Goal: Information Seeking & Learning: Compare options

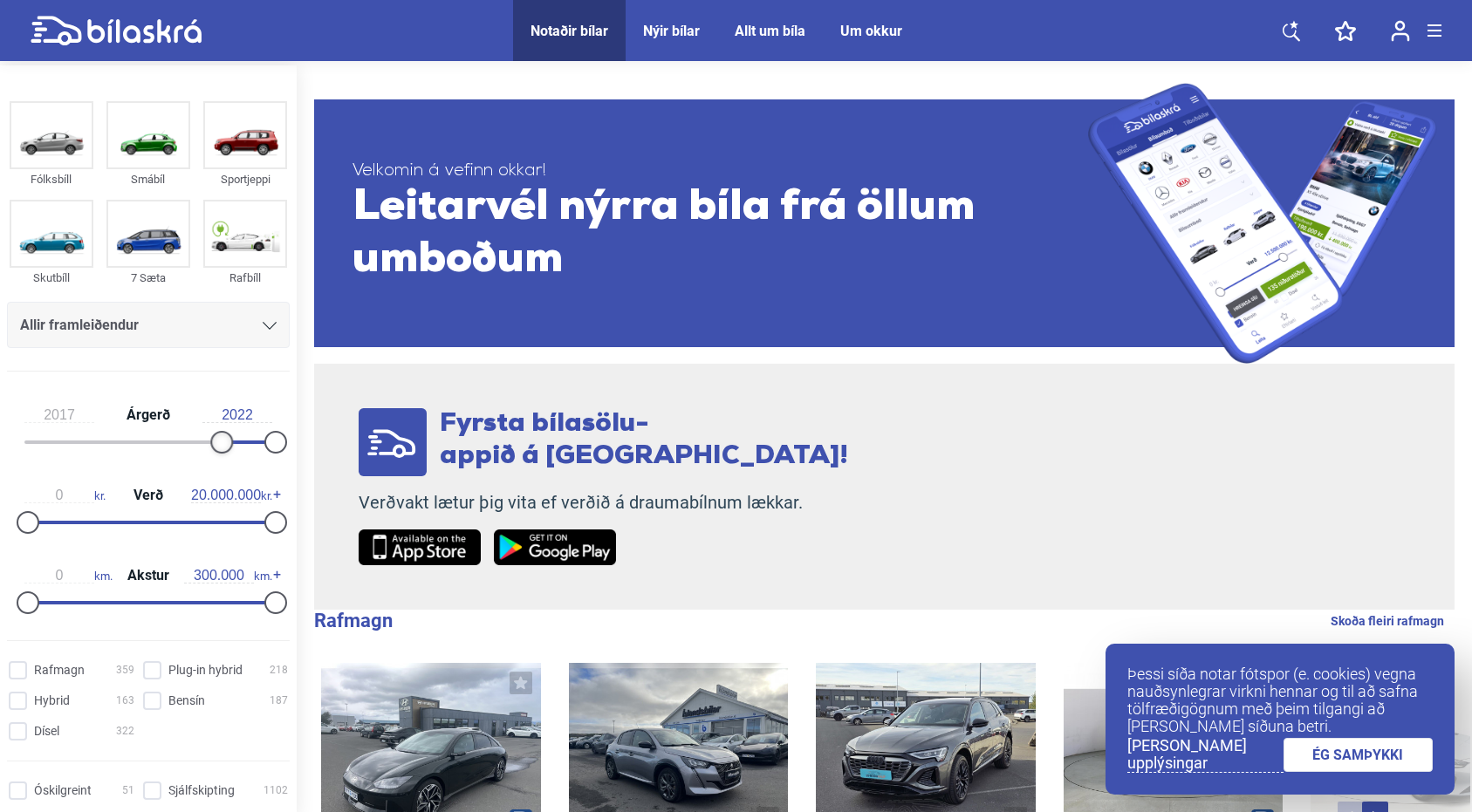
type input "2018"
drag, startPoint x: 28, startPoint y: 442, endPoint x: 223, endPoint y: 444, distance: 195.0
click at [223, 444] on div at bounding box center [233, 443] width 23 height 23
type input "1.800.000"
drag, startPoint x: 31, startPoint y: 524, endPoint x: 53, endPoint y: 522, distance: 22.1
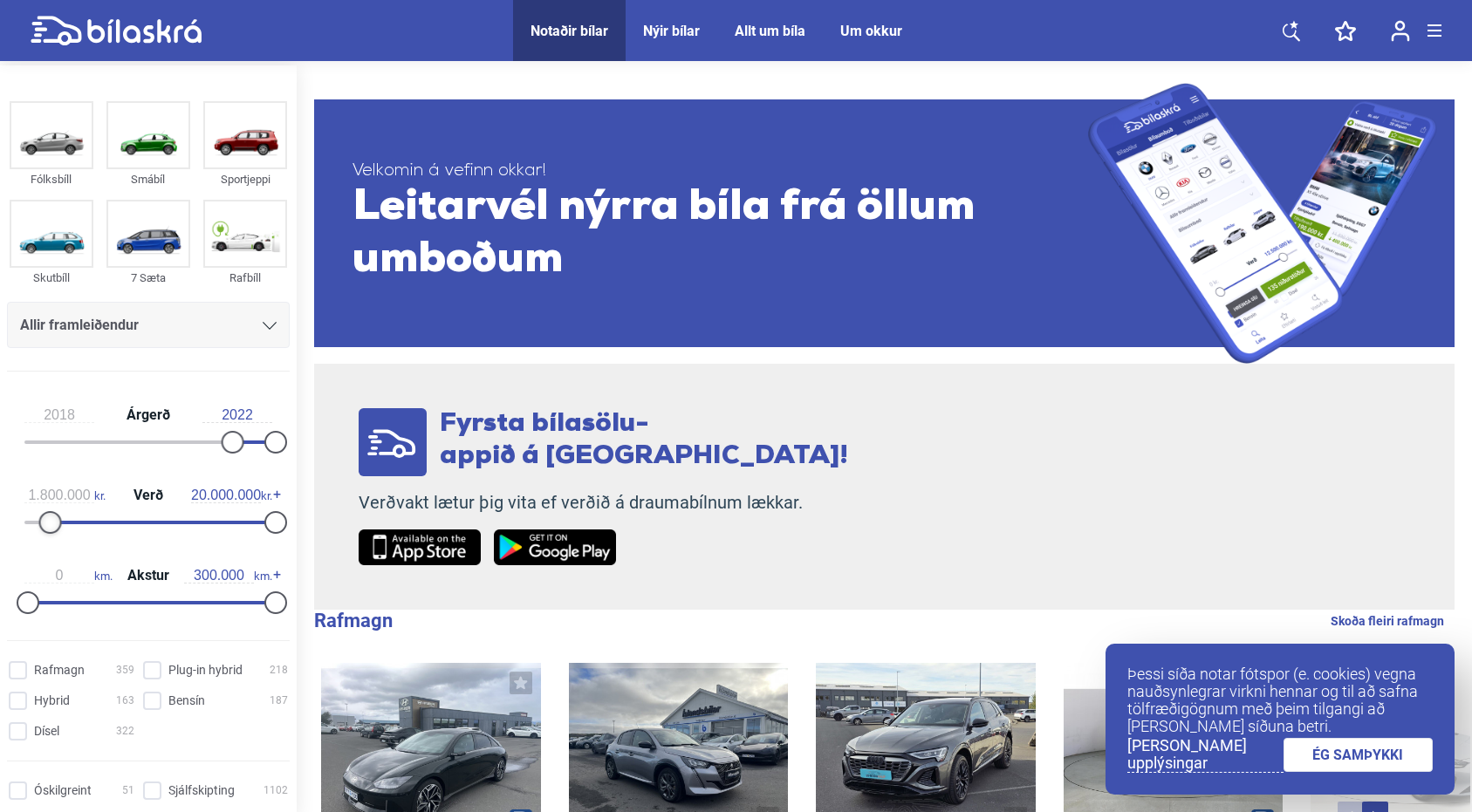
click at [53, 522] on div at bounding box center [50, 523] width 23 height 23
type input "2.400.000"
drag, startPoint x: 275, startPoint y: 521, endPoint x: 62, endPoint y: 516, distance: 213.1
click at [62, 516] on div at bounding box center [58, 523] width 23 height 23
click at [1342, 751] on link "ÉG SAMÞYKKI" at bounding box center [1359, 755] width 150 height 34
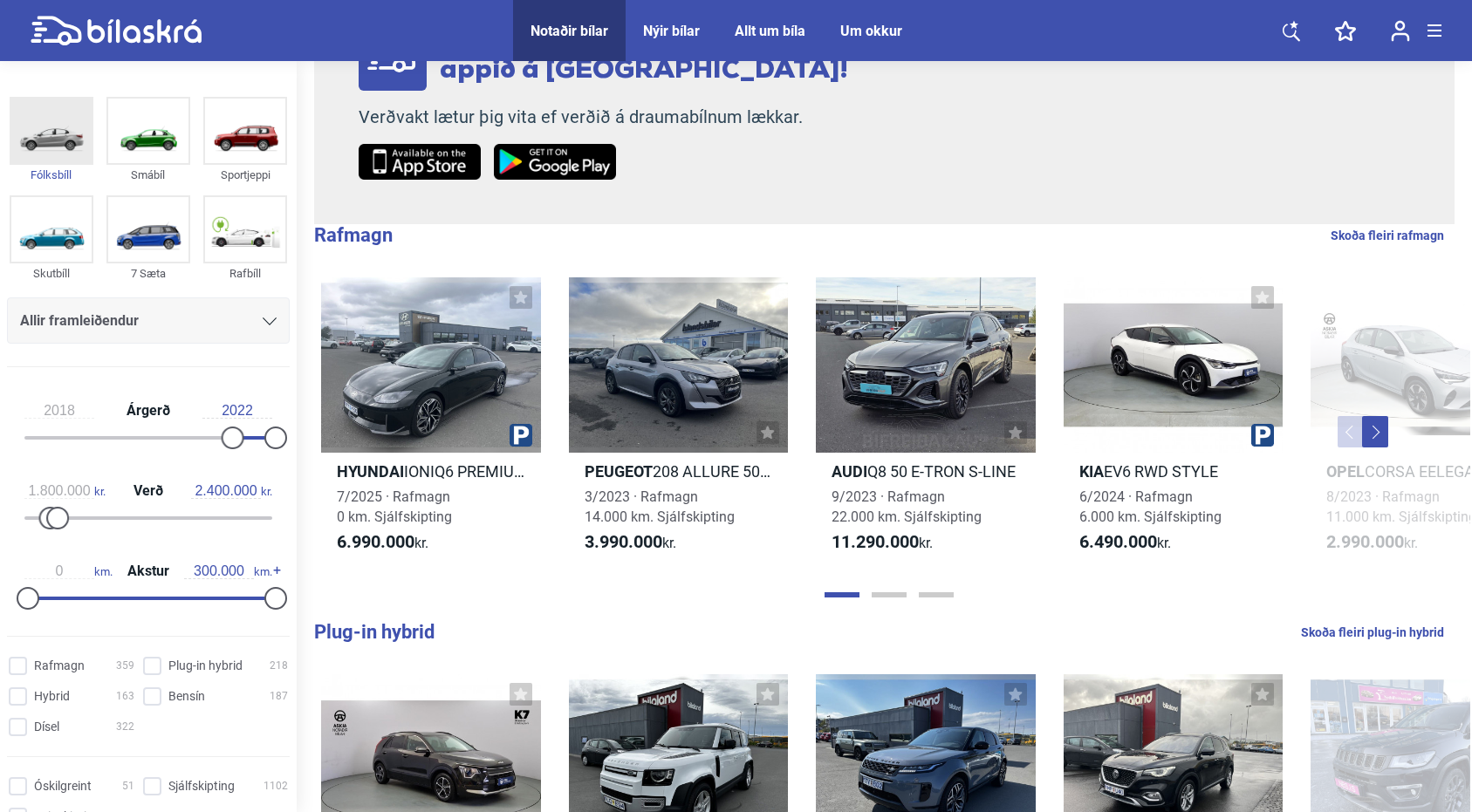
click at [64, 145] on img at bounding box center [51, 131] width 80 height 65
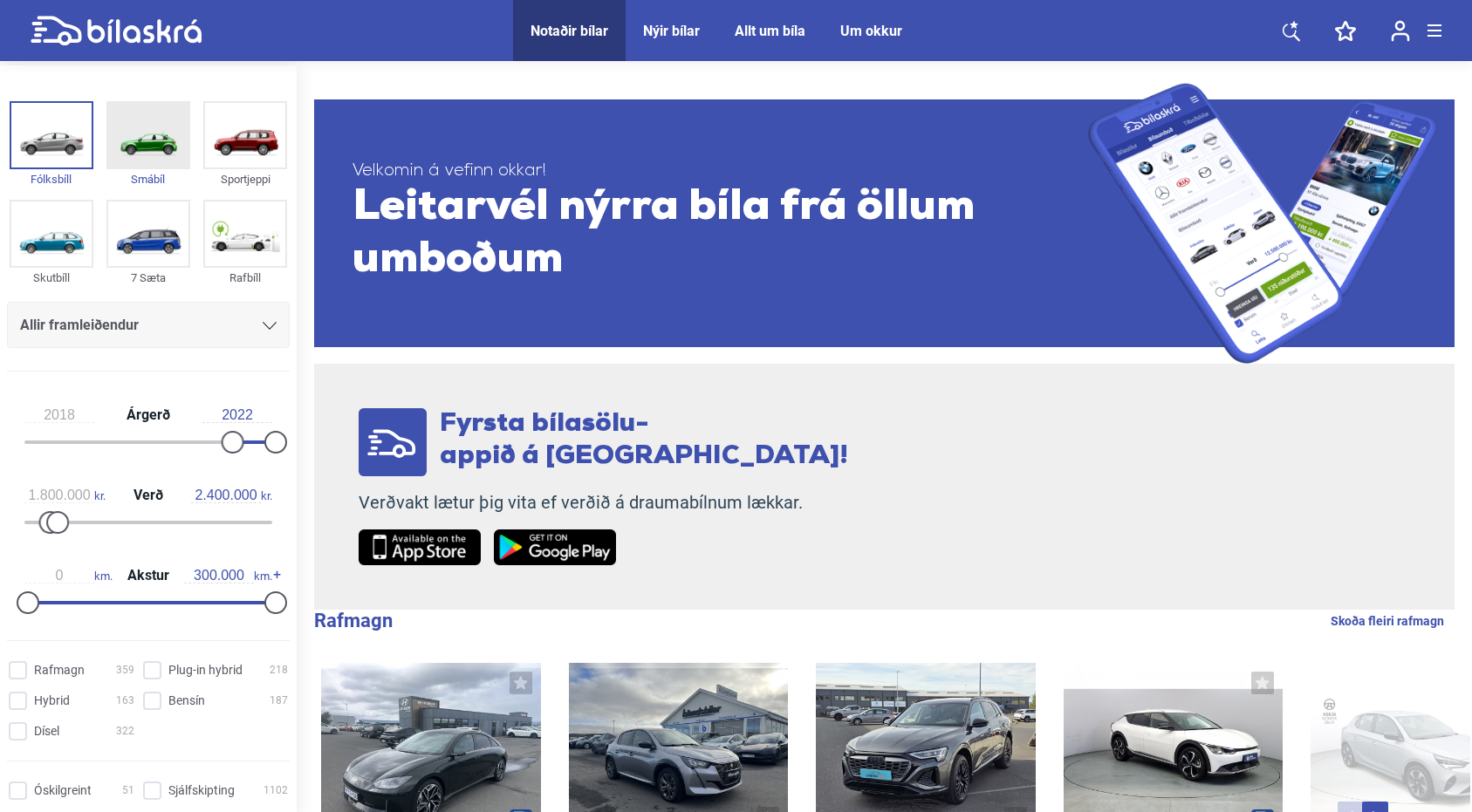
click at [150, 141] on img at bounding box center [149, 135] width 80 height 65
click at [249, 142] on img at bounding box center [245, 135] width 80 height 65
click at [61, 224] on img at bounding box center [51, 234] width 80 height 65
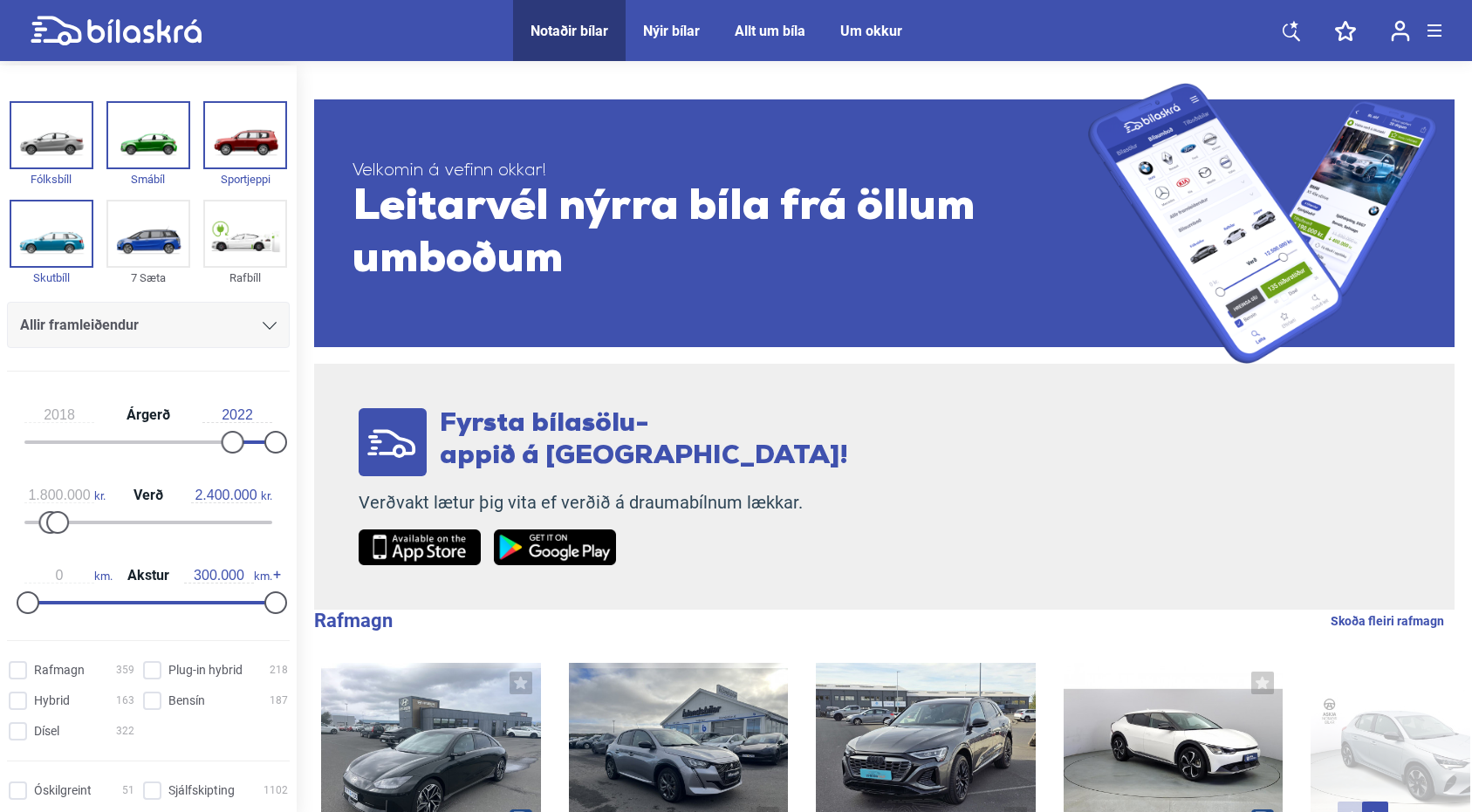
click at [241, 325] on div "Allir framleiðendur" at bounding box center [148, 326] width 256 height 25
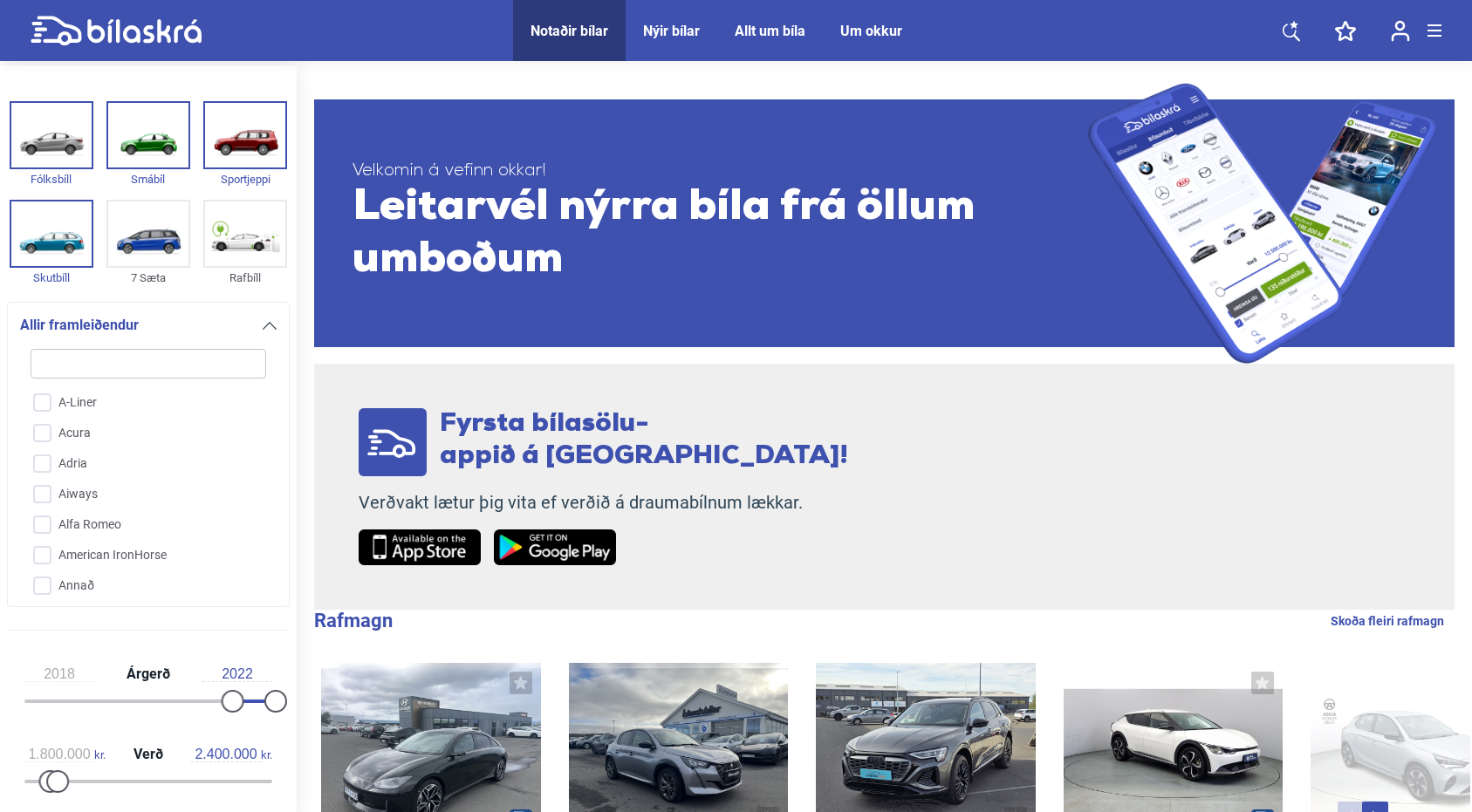
click at [241, 325] on div "Allir framleiðendur" at bounding box center [148, 326] width 256 height 25
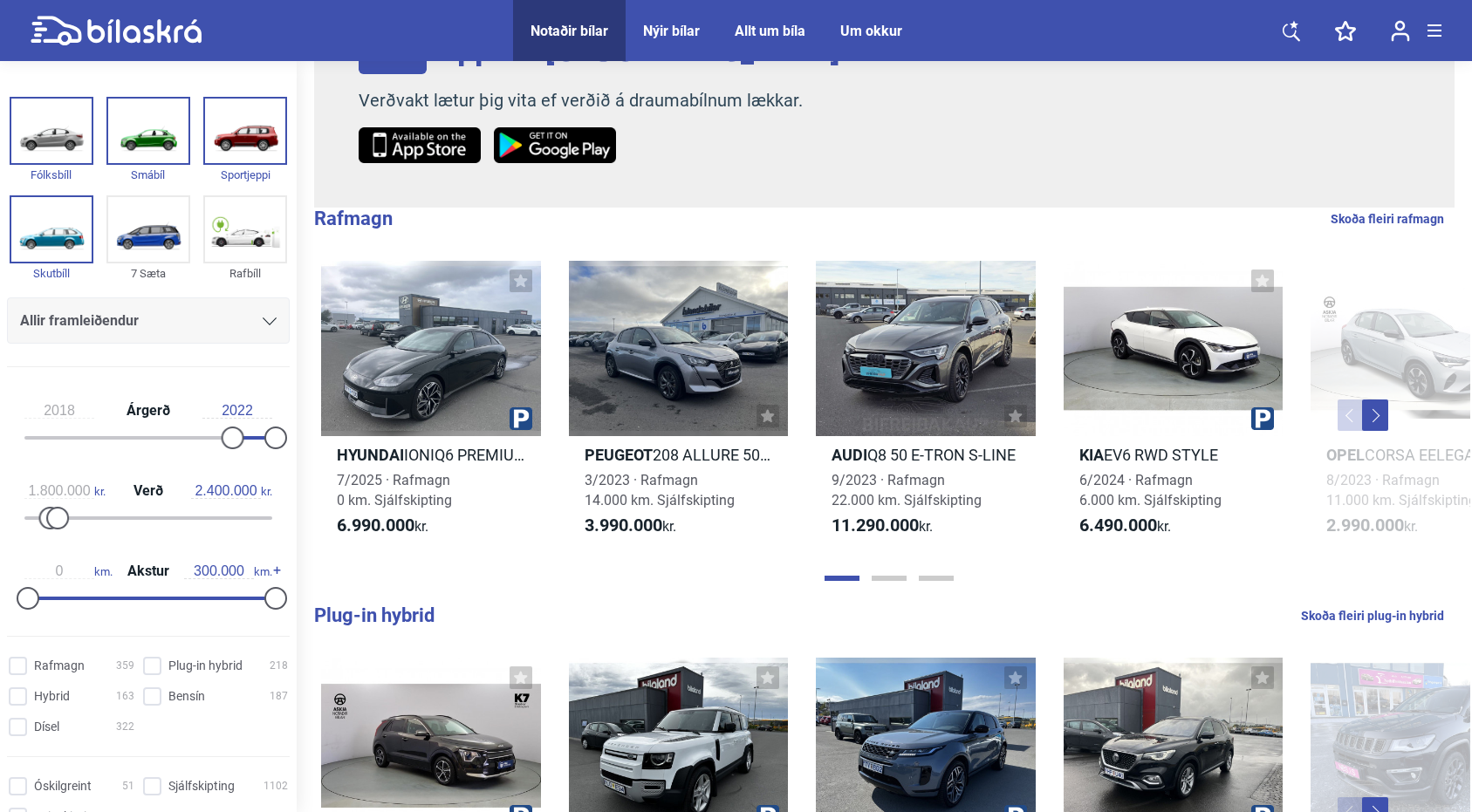
scroll to position [401, 0]
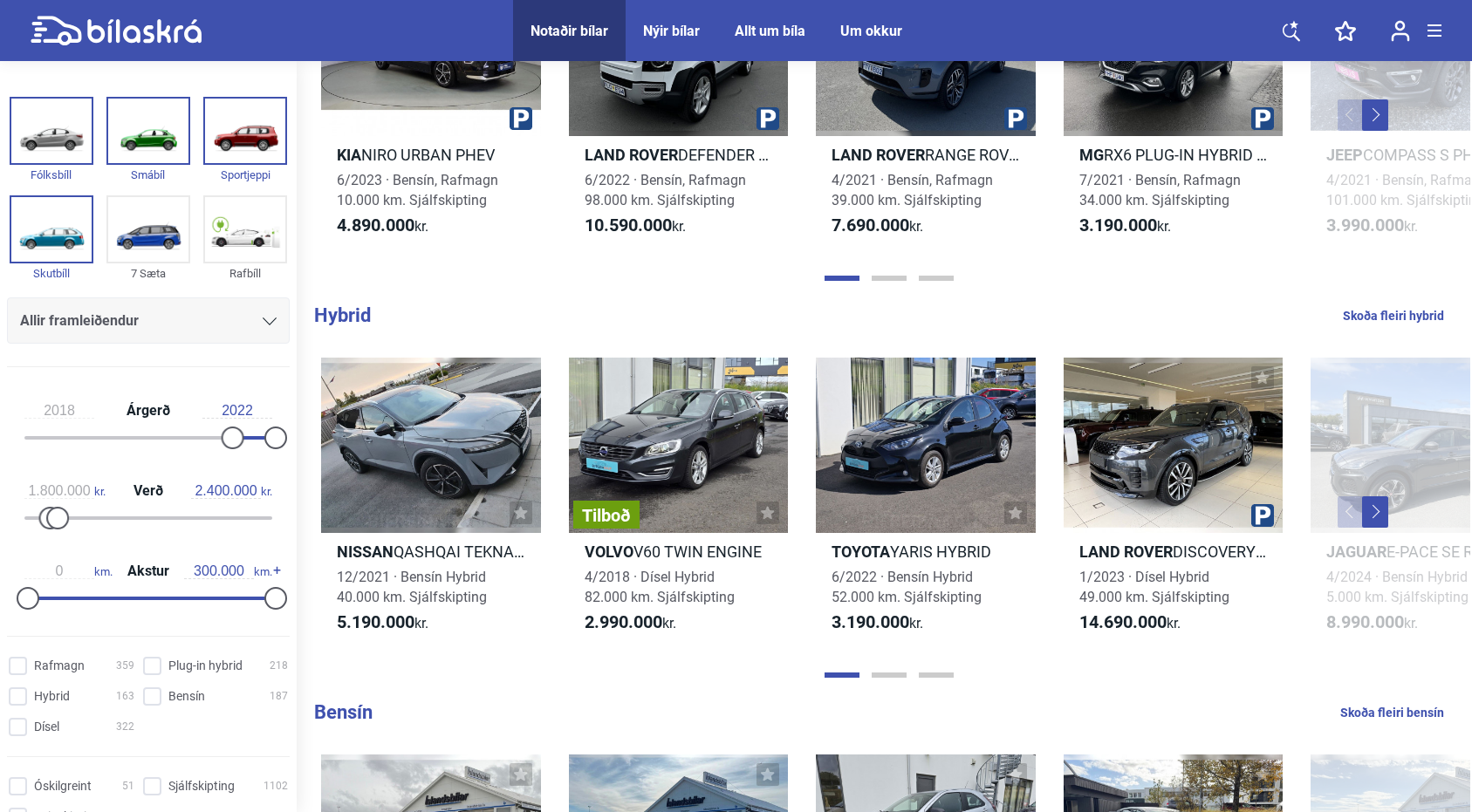
click at [567, 25] on div "Notaðir bílar" at bounding box center [569, 30] width 78 height 16
type input "1999"
type input "0"
type input "20.000.000"
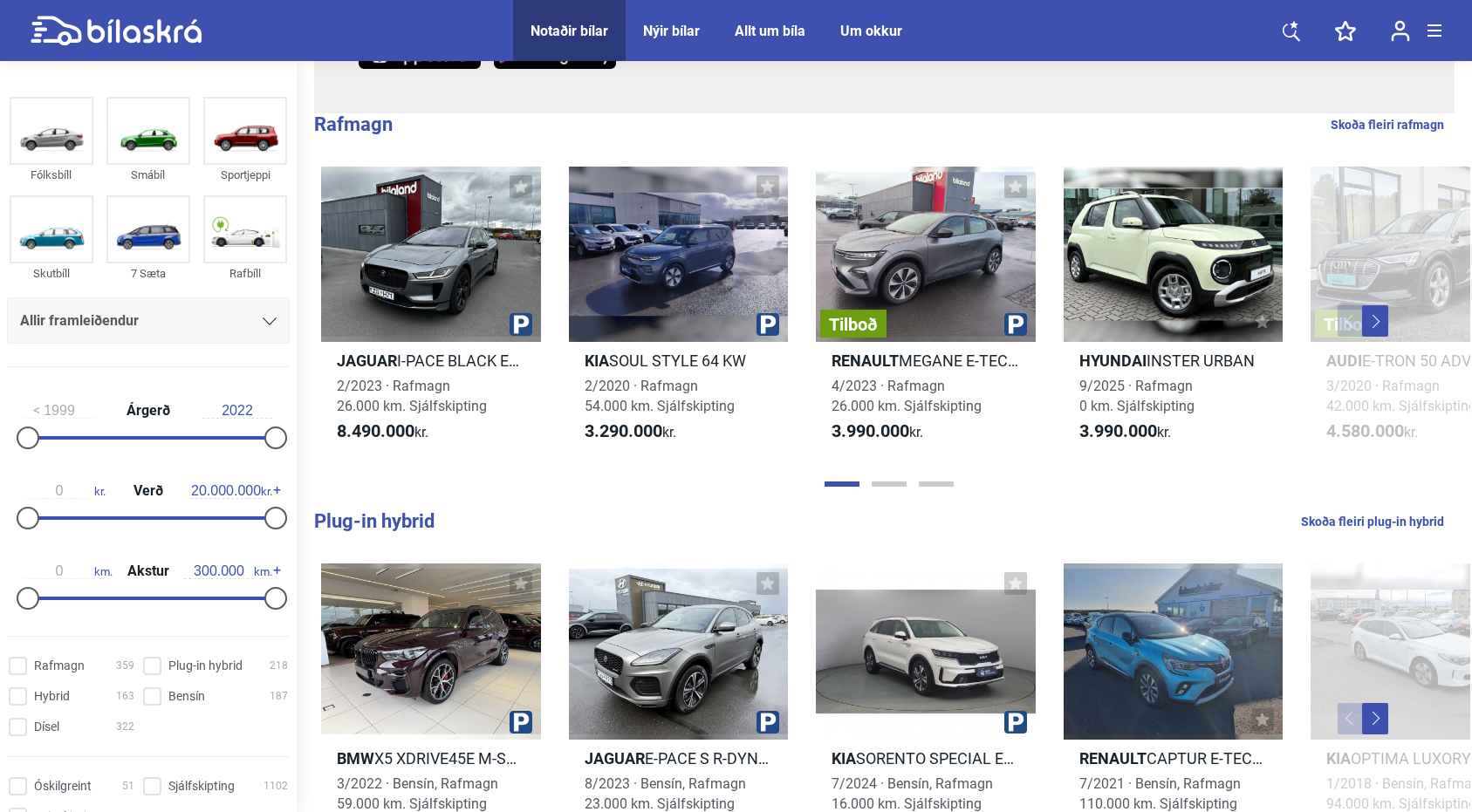
scroll to position [497, 0]
type input "2018"
type input "1.800.000"
type input "2.400.000"
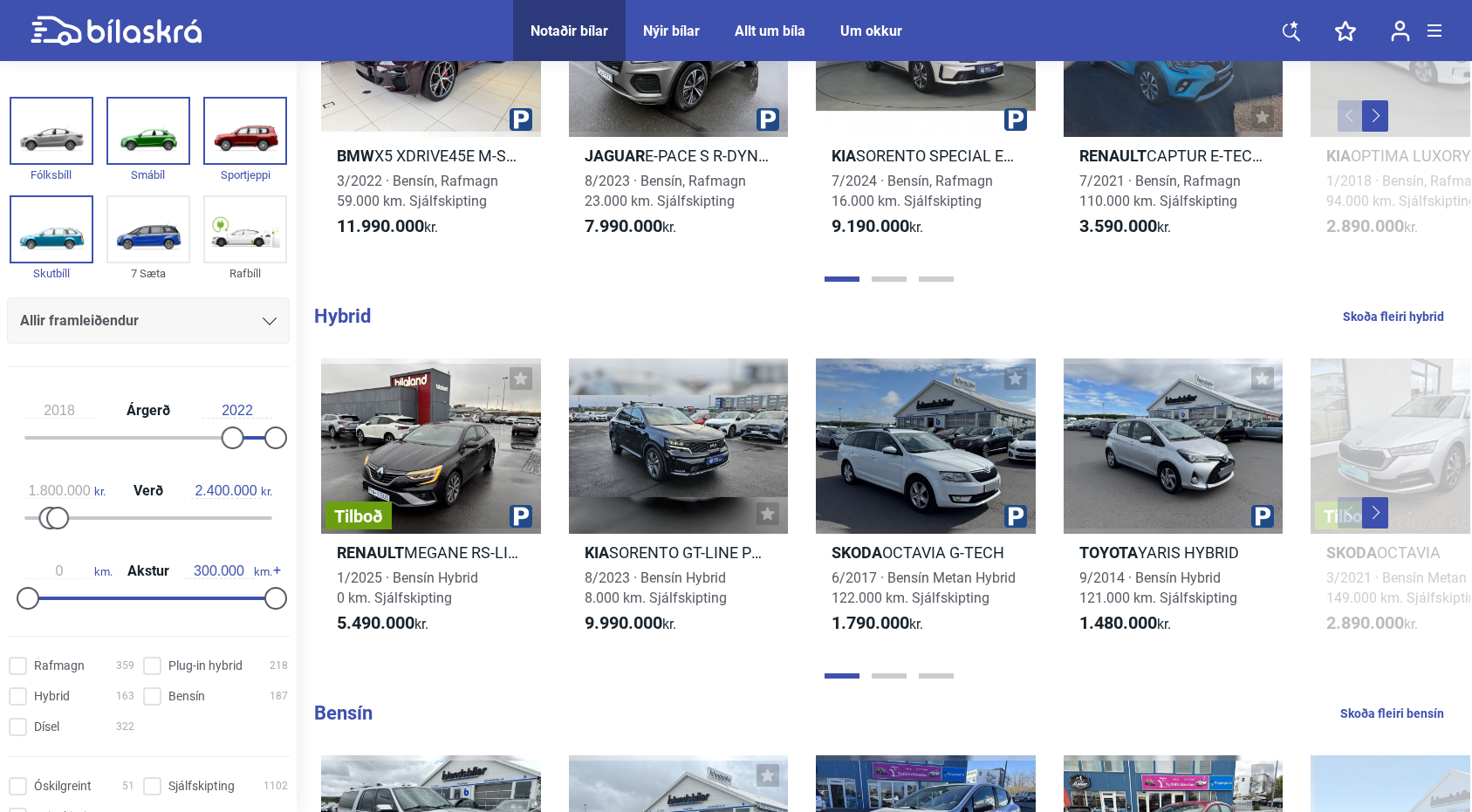
scroll to position [1100, 0]
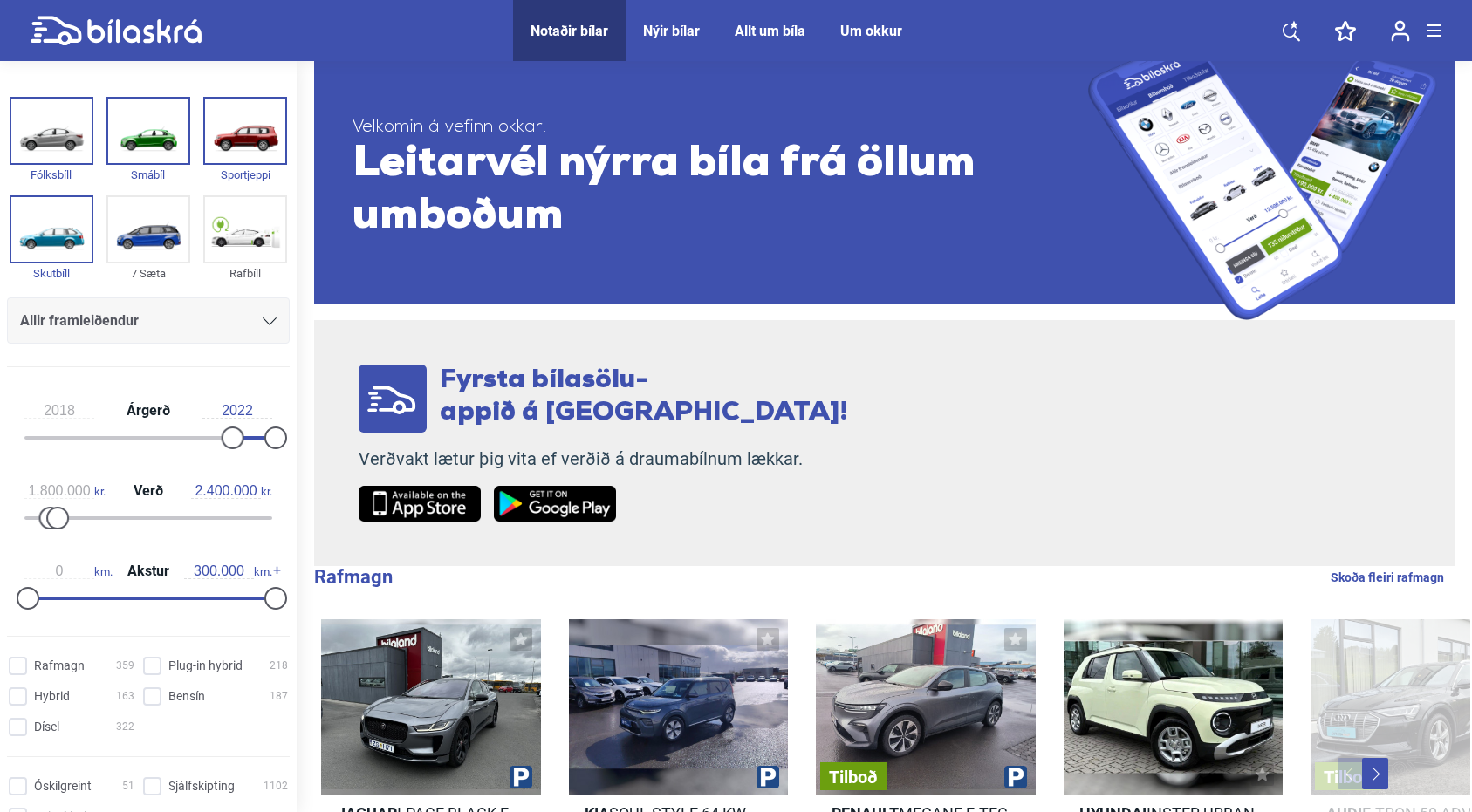
scroll to position [11, 0]
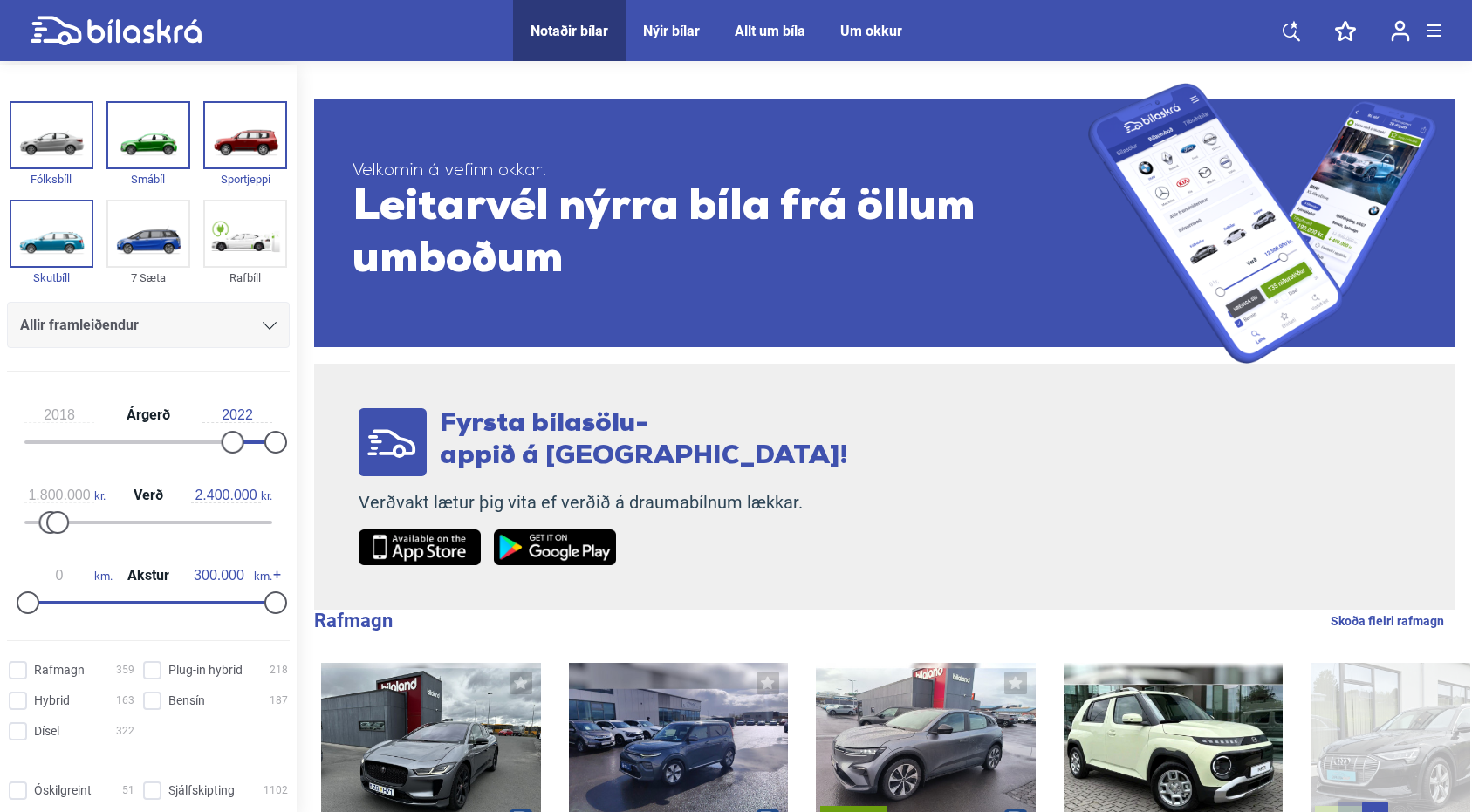
type input "1999"
type input "0"
type input "20.000.000"
